Goal: Task Accomplishment & Management: Use online tool/utility

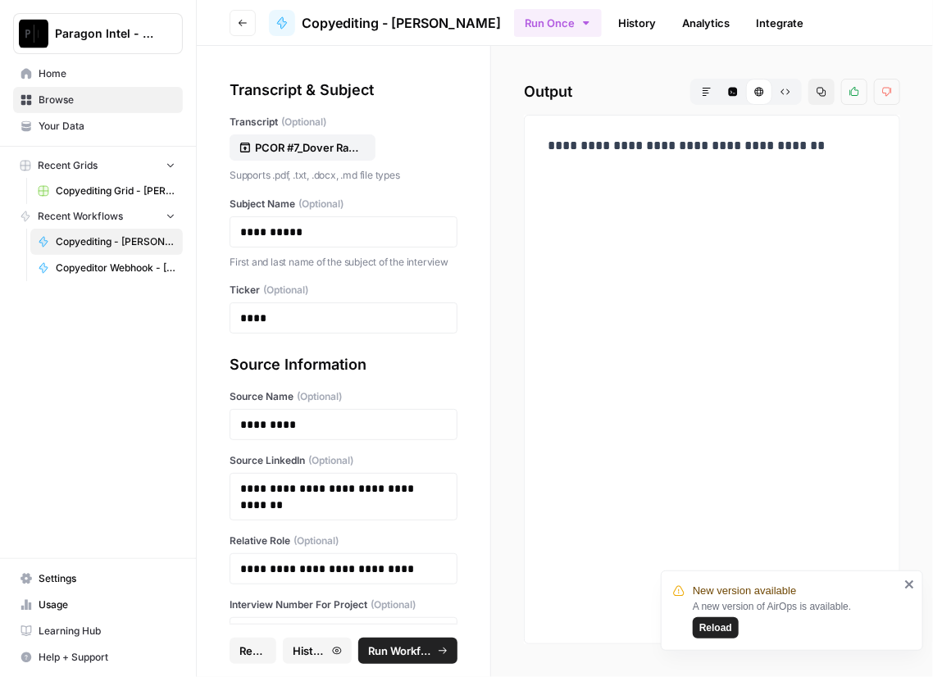
scroll to position [137, 0]
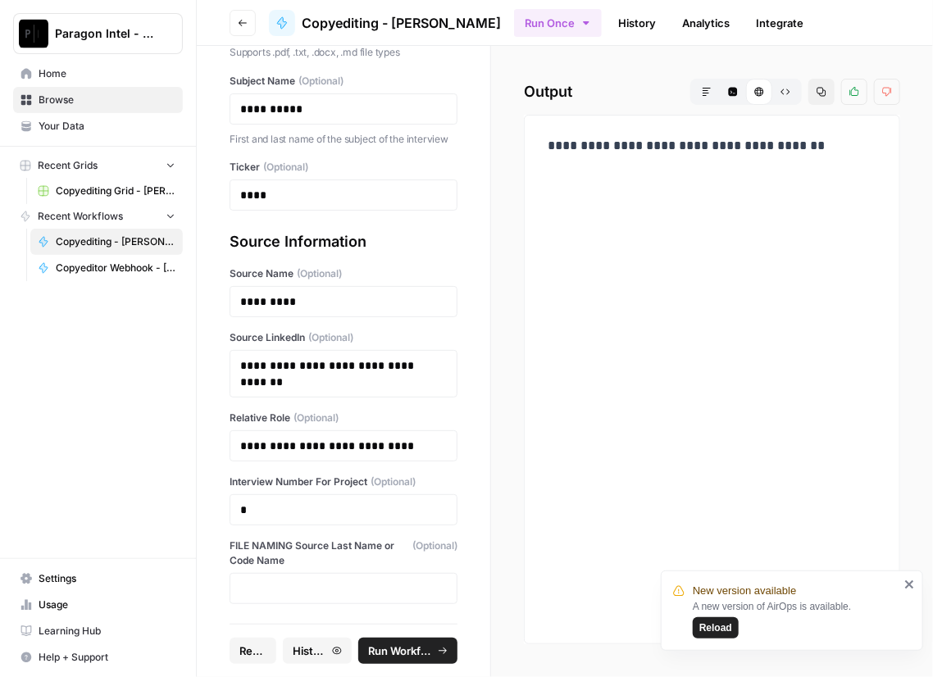
click at [51, 98] on span "Browse" at bounding box center [107, 100] width 137 height 15
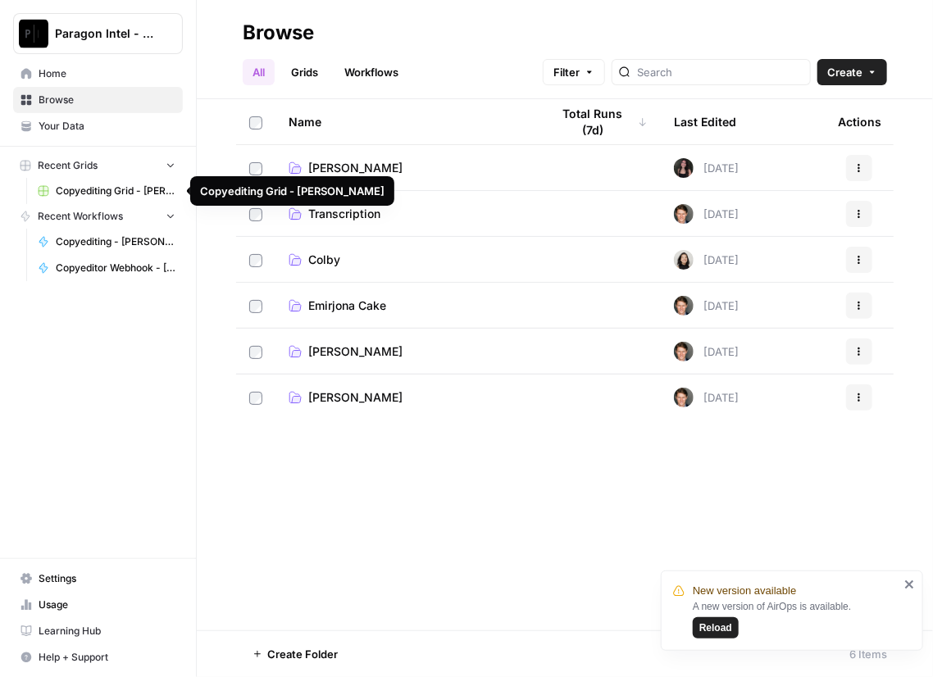
click at [94, 188] on span "Copyediting Grid - [PERSON_NAME]" at bounding box center [116, 191] width 120 height 15
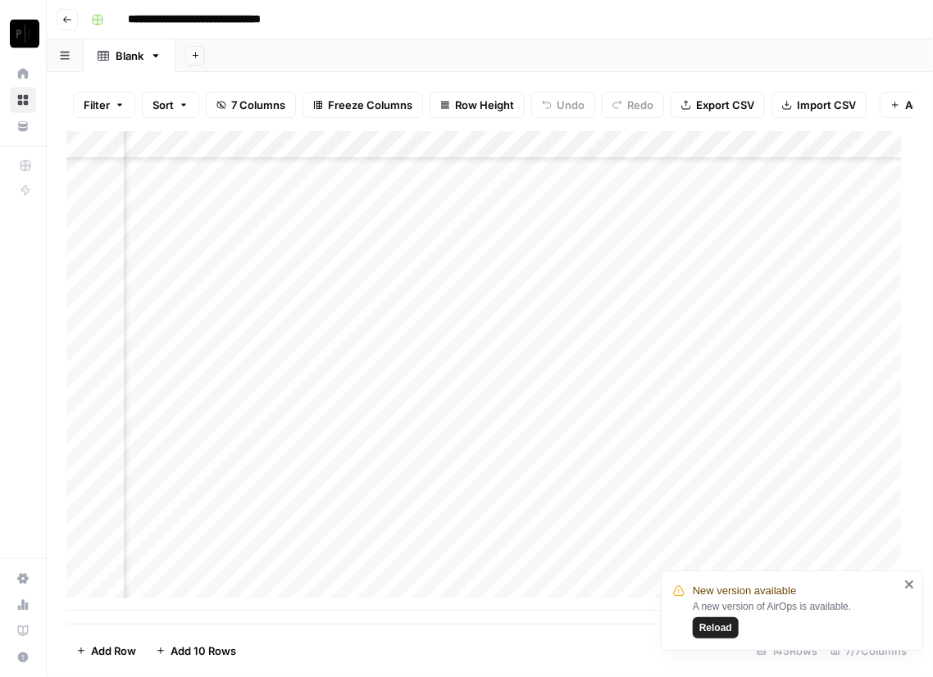
scroll to position [3621, 243]
click at [910, 584] on icon "close" at bounding box center [909, 584] width 8 height 8
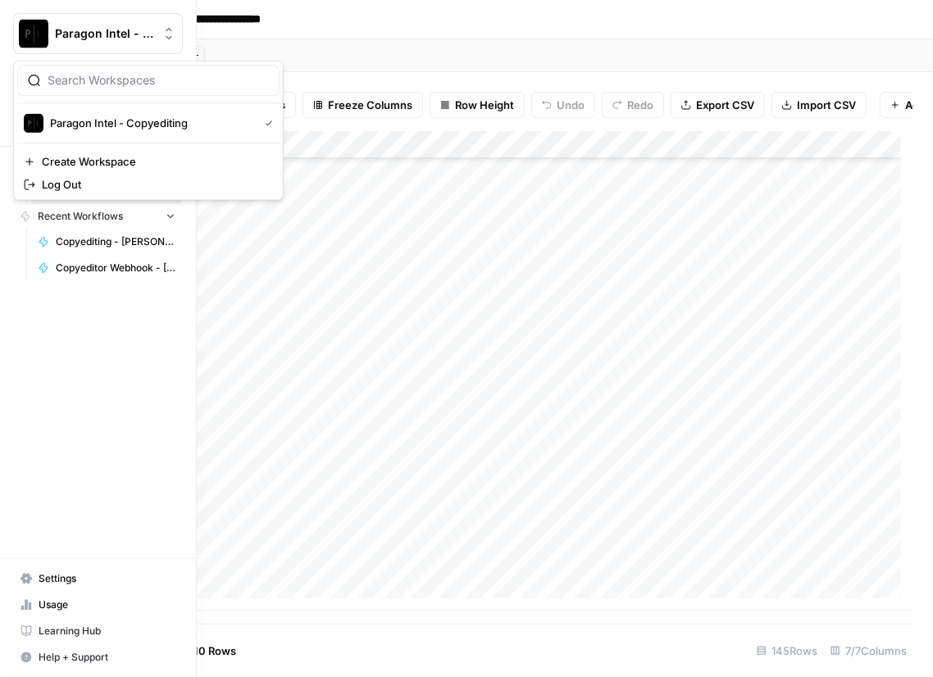
click at [20, 33] on img "Workspace: Paragon Intel - Copyediting" at bounding box center [34, 34] width 30 height 30
click at [47, 27] on img "Workspace: Paragon Intel - Copyediting" at bounding box center [34, 34] width 30 height 30
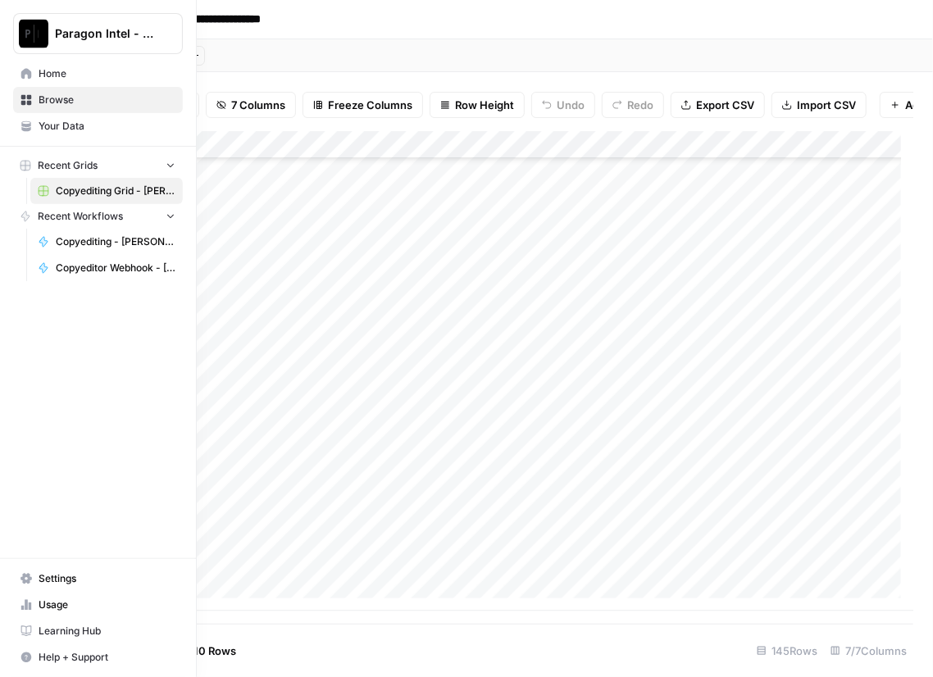
click at [69, 97] on span "Browse" at bounding box center [107, 100] width 137 height 15
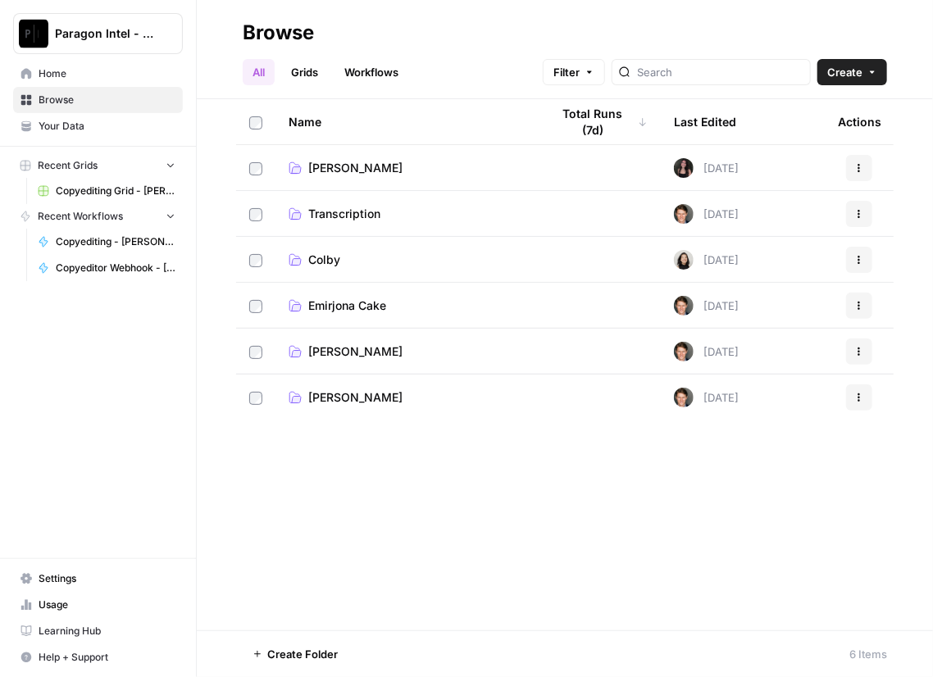
click at [359, 300] on span "Emirjona Cake" at bounding box center [347, 306] width 78 height 16
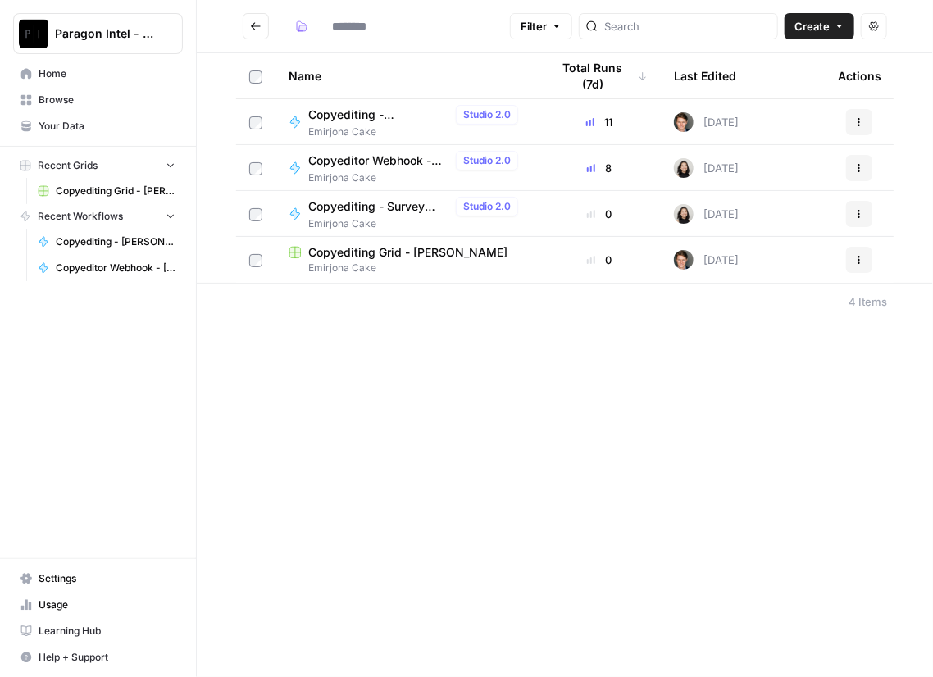
type input "**********"
click at [348, 112] on span "Copyediting - [PERSON_NAME]" at bounding box center [378, 115] width 141 height 16
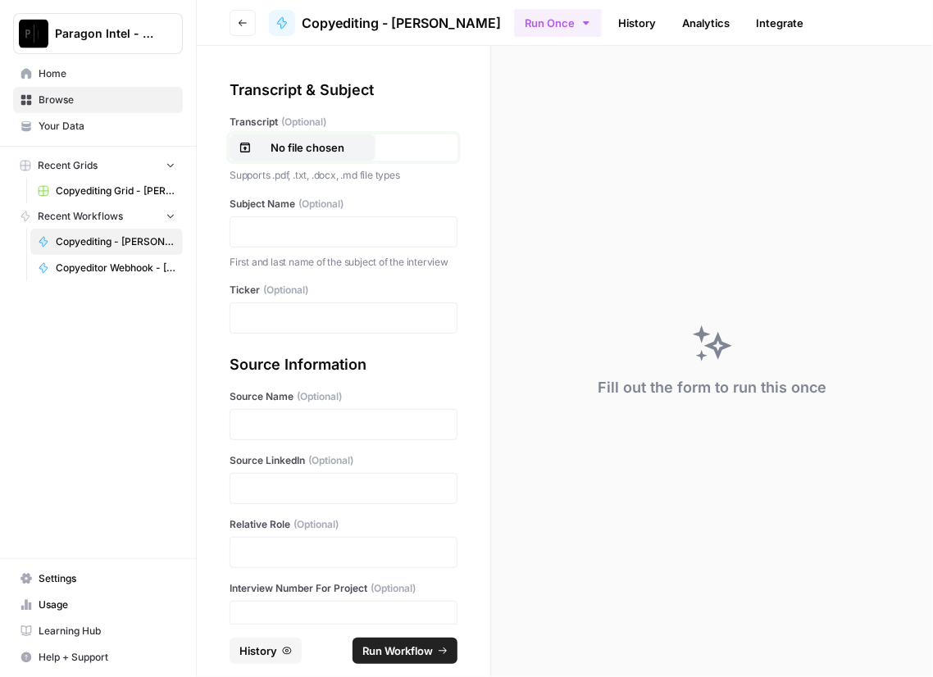
click at [316, 145] on p "No file chosen" at bounding box center [307, 147] width 105 height 16
click at [283, 232] on p at bounding box center [343, 232] width 207 height 16
click at [274, 320] on div at bounding box center [344, 317] width 228 height 31
click at [278, 326] on p at bounding box center [343, 318] width 207 height 16
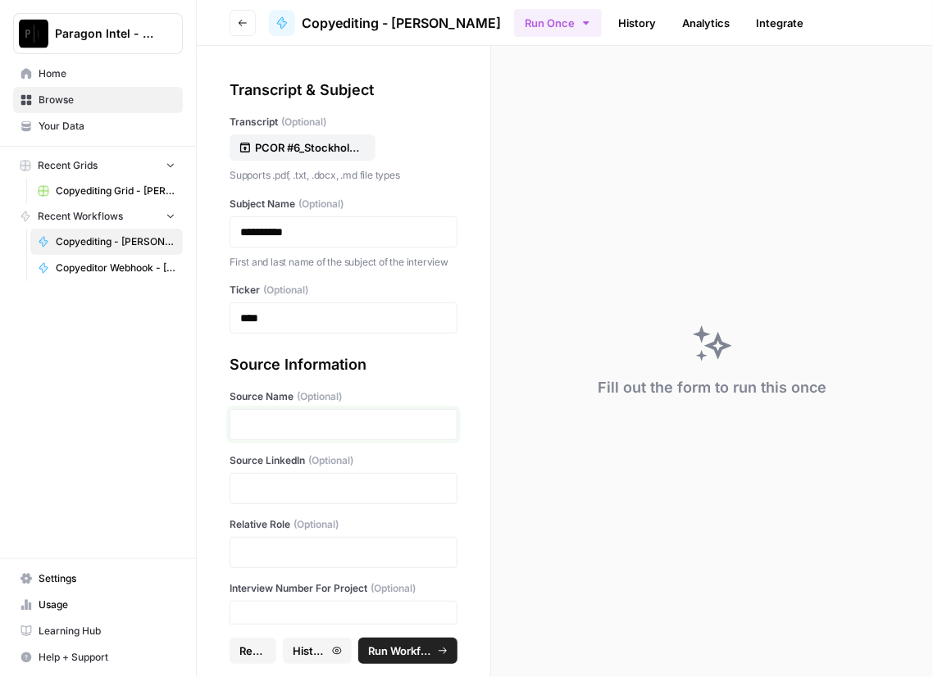
click at [253, 433] on p at bounding box center [343, 424] width 207 height 16
click at [400, 652] on span "Run Workflow" at bounding box center [400, 651] width 65 height 16
